Goal: Transaction & Acquisition: Subscribe to service/newsletter

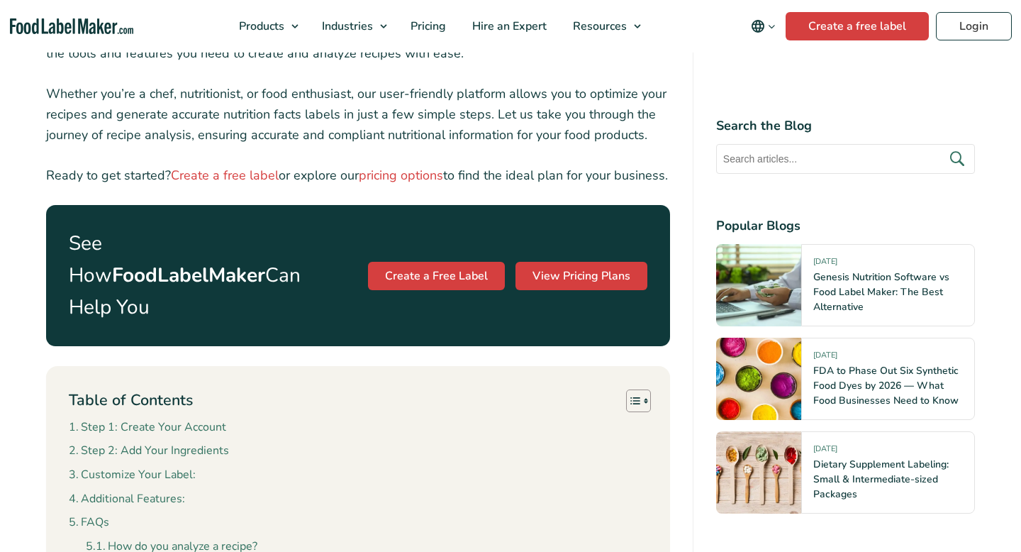
scroll to position [650, 0]
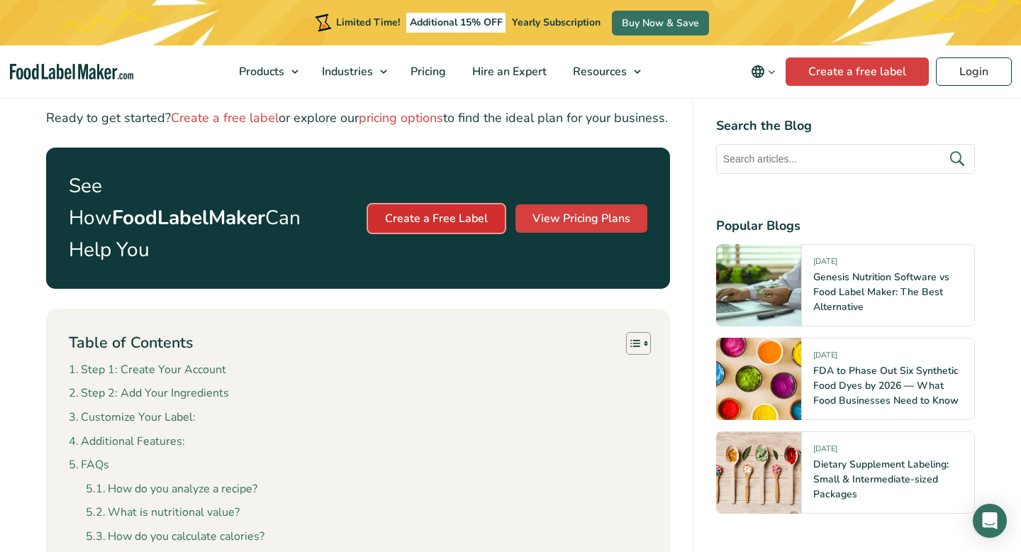
click at [438, 224] on link "Create a Free Label" at bounding box center [436, 218] width 137 height 28
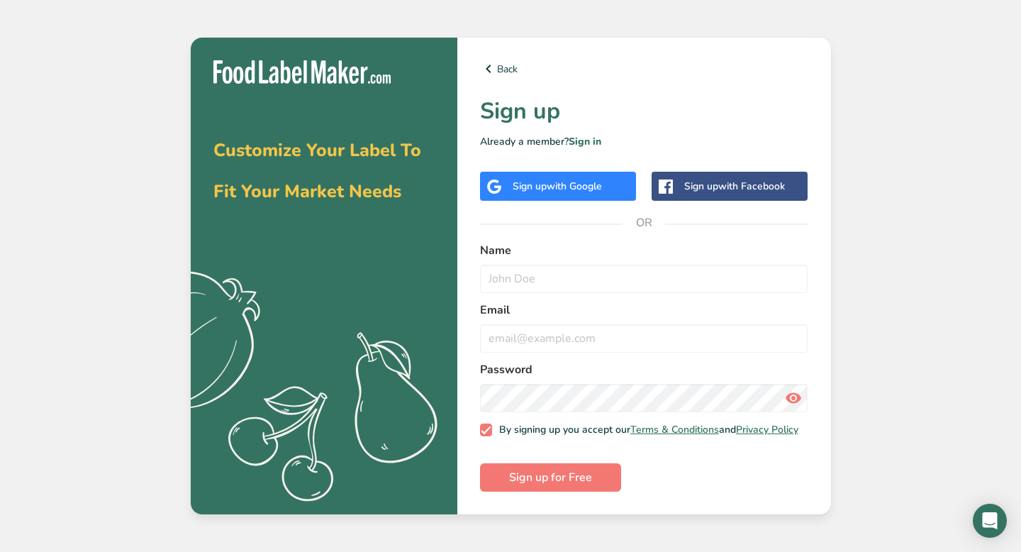
click at [540, 179] on div "Sign up with Google" at bounding box center [557, 186] width 89 height 15
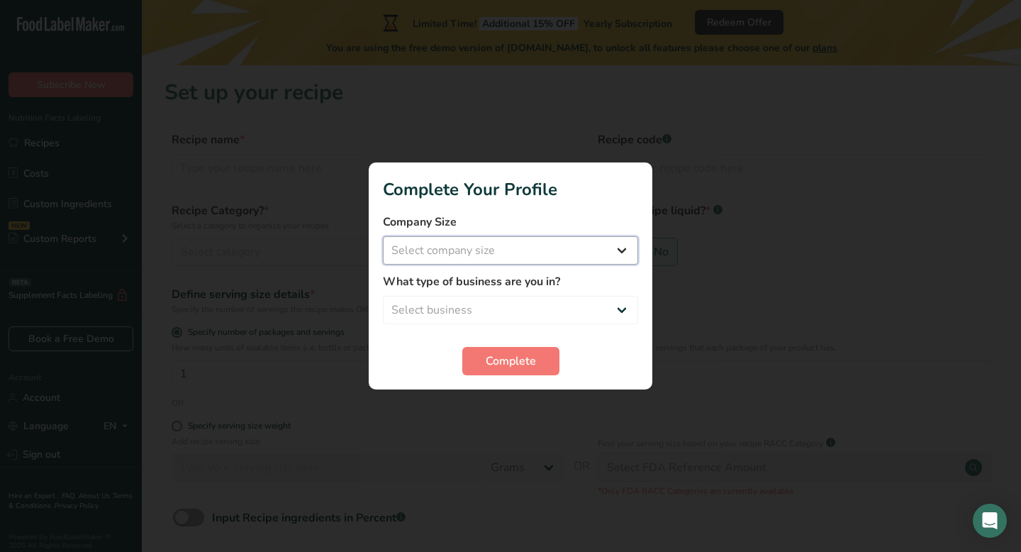
click at [604, 262] on select "Select company size Fewer than 10 Employees 10 to 50 Employees 51 to 500 Employ…" at bounding box center [510, 250] width 255 height 28
